Goal: Information Seeking & Learning: Learn about a topic

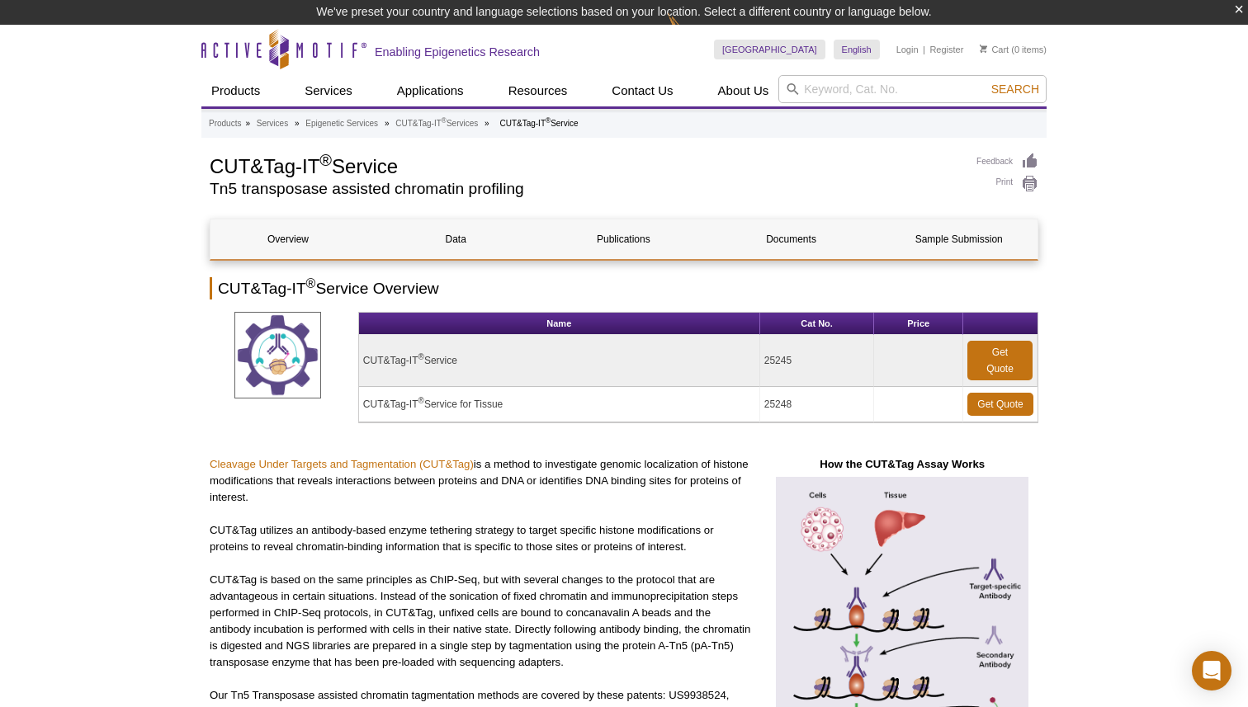
select select "[GEOGRAPHIC_DATA]"
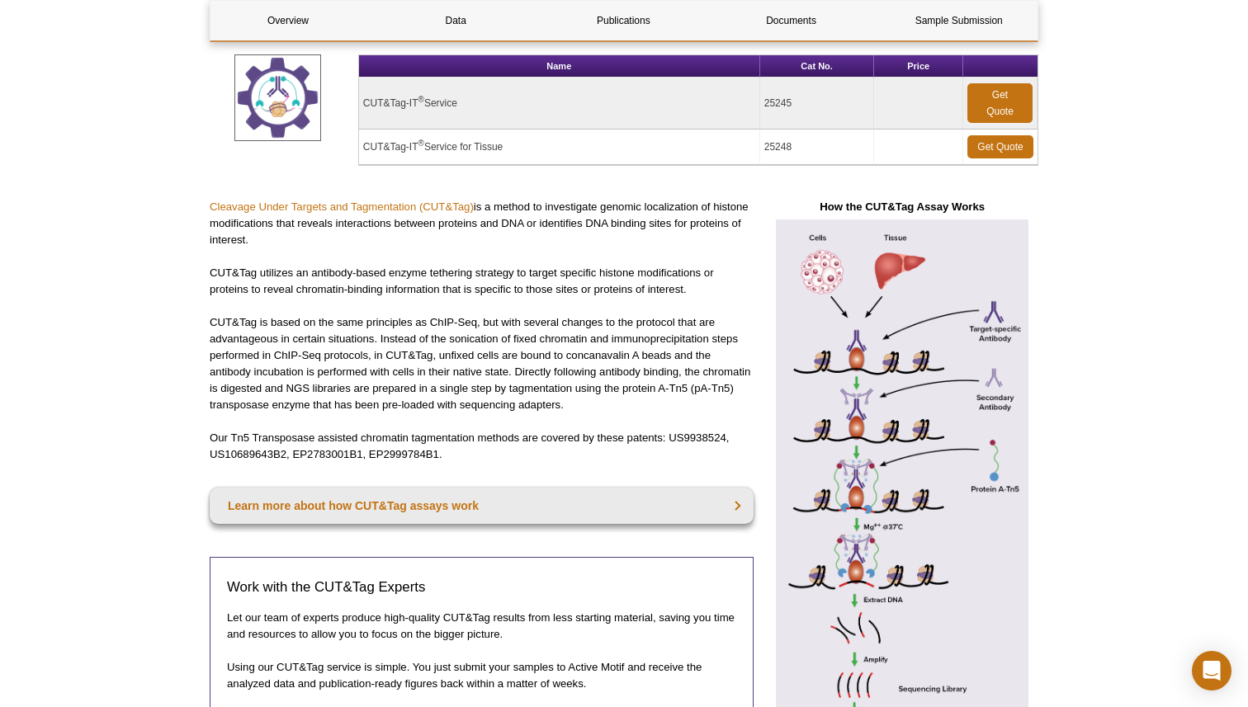
scroll to position [268, 0]
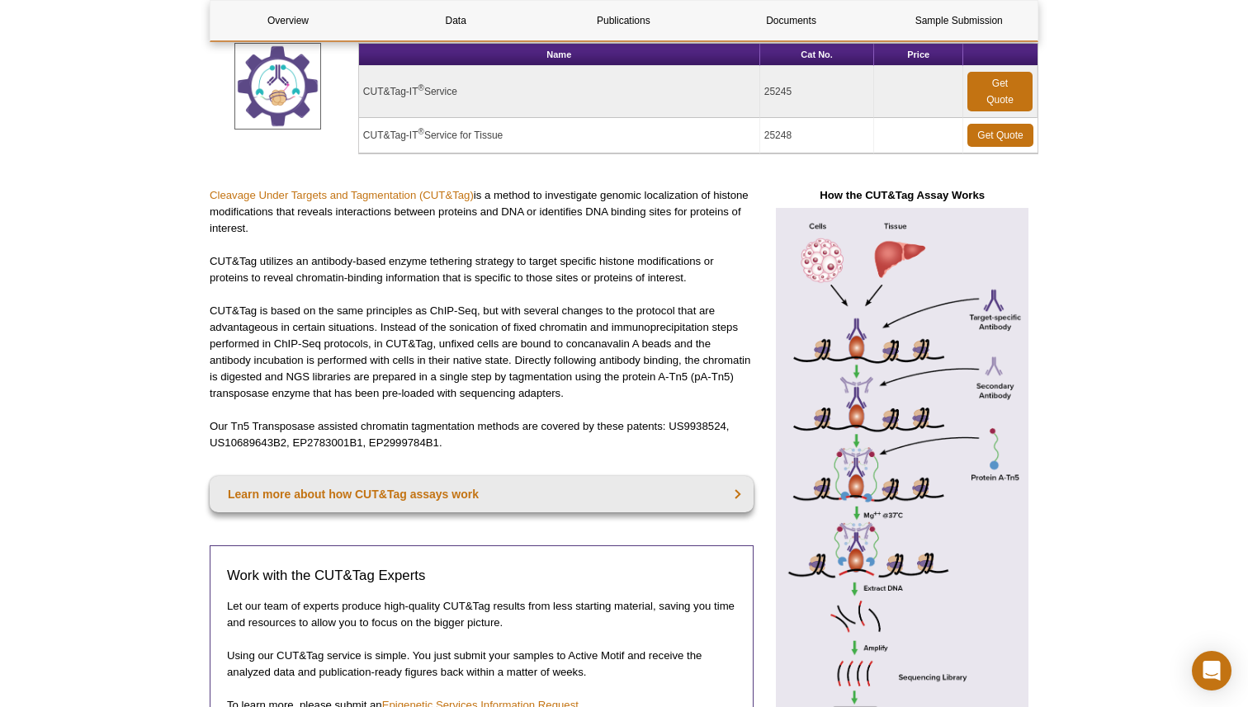
click at [896, 483] on img at bounding box center [902, 484] width 272 height 553
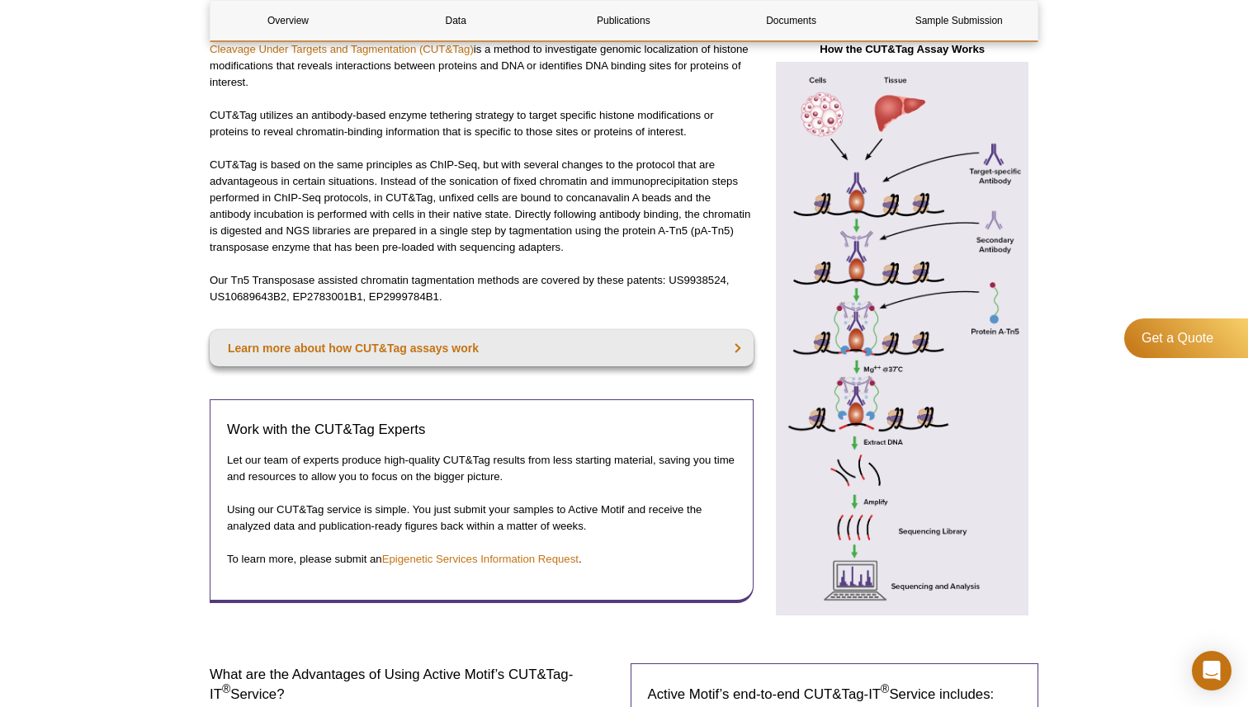
scroll to position [410, 0]
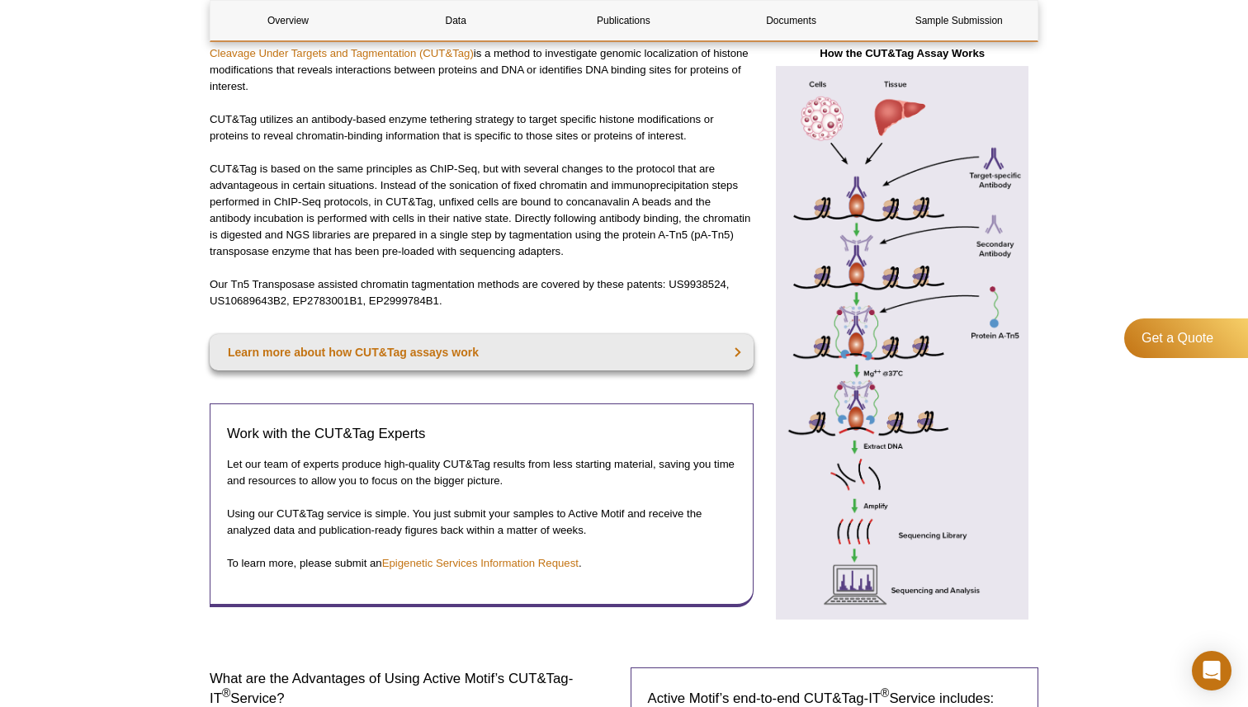
click at [865, 429] on img at bounding box center [902, 342] width 272 height 553
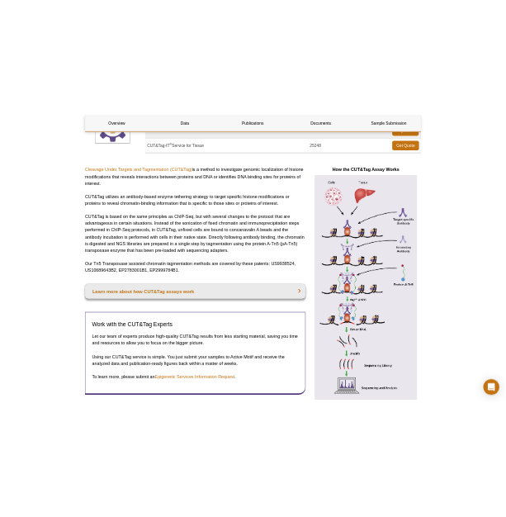
scroll to position [319, 0]
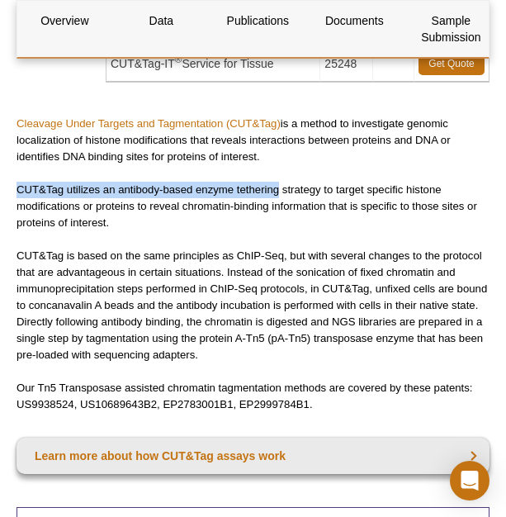
drag, startPoint x: 280, startPoint y: 191, endPoint x: 17, endPoint y: 189, distance: 263.3
click at [17, 189] on p "CUT&Tag utilizes an antibody-based enzyme tethering strategy to target specific…" at bounding box center [253, 207] width 473 height 50
copy p "CUT&Tag utilizes an antibody-based enzyme tethering"
click at [139, 198] on p "CUT&Tag utilizes an antibody-based enzyme tethering strategy to target specific…" at bounding box center [253, 207] width 473 height 50
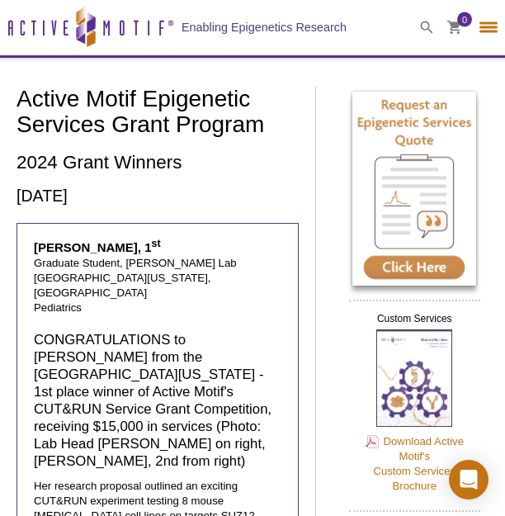
select select "[GEOGRAPHIC_DATA]"
